Goal: Information Seeking & Learning: Learn about a topic

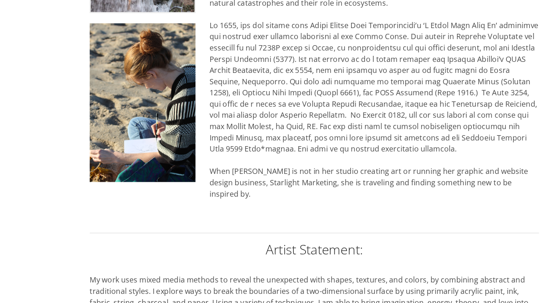
scroll to position [396, 0]
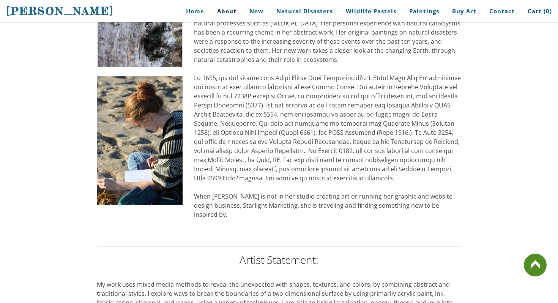
click at [328, 156] on div "Stephanie Peters spent her early childhood living on an Arabian horse farm. She…" at bounding box center [327, 14] width 267 height 428
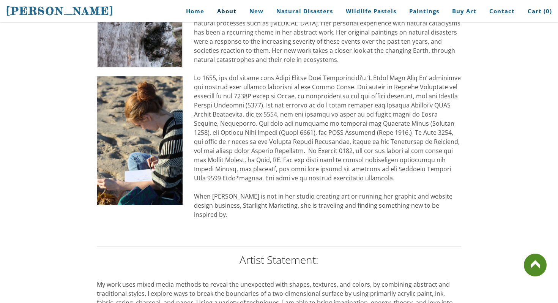
click at [328, 156] on div "Stephanie Peters spent her early childhood living on an Arabian horse farm. She…" at bounding box center [327, 14] width 267 height 428
drag, startPoint x: 296, startPoint y: 60, endPoint x: 400, endPoint y: 167, distance: 148.8
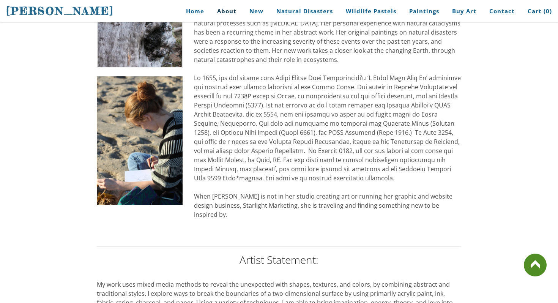
click at [401, 166] on div "Stephanie Peters spent her early childhood living on an Arabian horse farm. She…" at bounding box center [327, 14] width 267 height 428
drag, startPoint x: 353, startPoint y: 168, endPoint x: 247, endPoint y: 68, distance: 145.6
click at [247, 68] on div "Stephanie Peters spent her early childhood living on an Arabian horse farm. She…" at bounding box center [327, 14] width 267 height 428
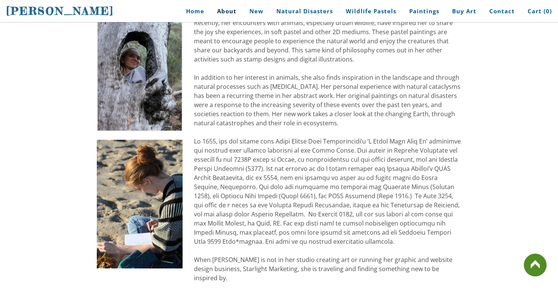
scroll to position [296, 0]
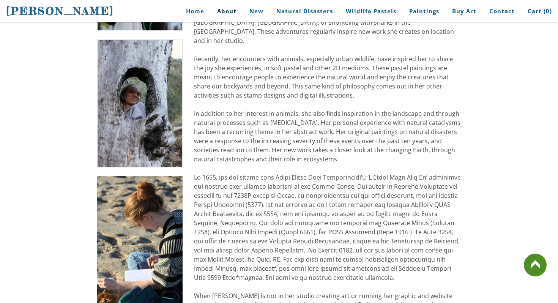
drag, startPoint x: 247, startPoint y: 68, endPoint x: 303, endPoint y: 108, distance: 69.2
click at [303, 108] on div "Stephanie Peters spent her early childhood living on an Arabian horse farm. She…" at bounding box center [327, 113] width 267 height 428
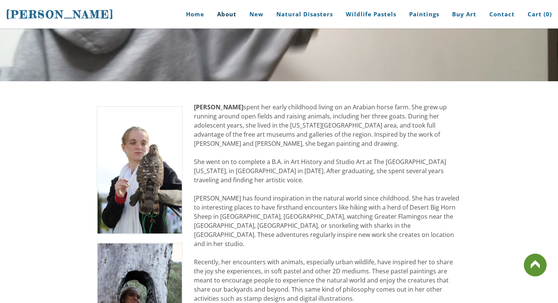
scroll to position [0, 0]
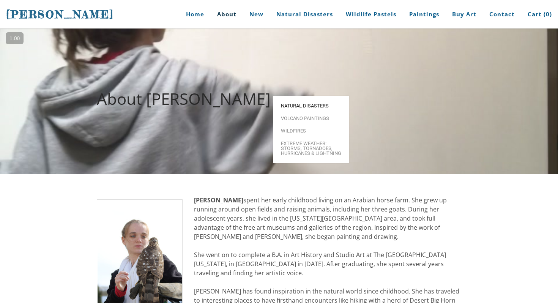
click at [304, 103] on span "Natural Disasters" at bounding box center [311, 105] width 61 height 5
